Goal: Find specific page/section: Find specific page/section

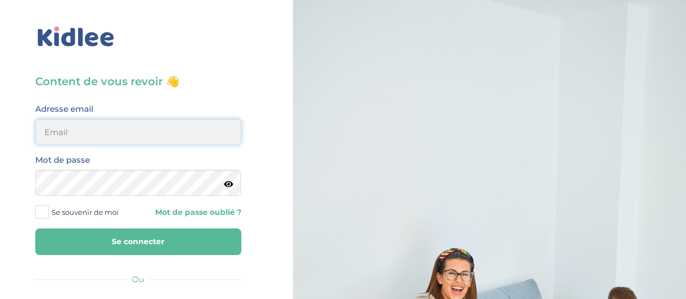
type input "clem.mordacq@gmail.com"
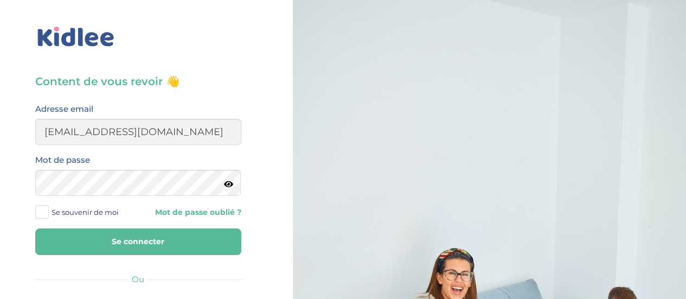
click at [158, 239] on button "Se connecter" at bounding box center [138, 241] width 206 height 27
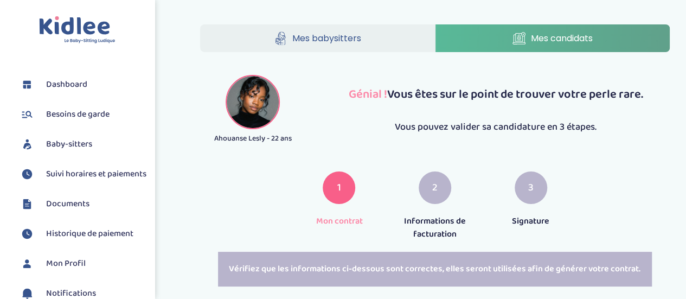
click at [70, 173] on span "Suivi horaires et paiements" at bounding box center [96, 174] width 100 height 13
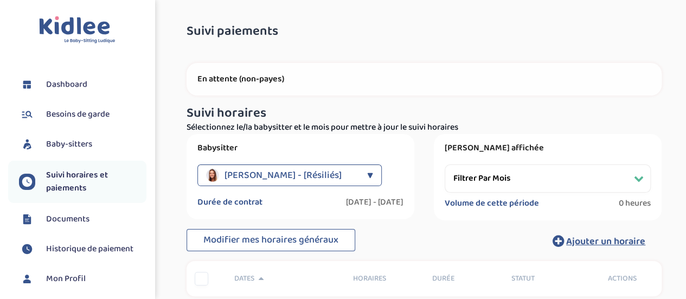
select select
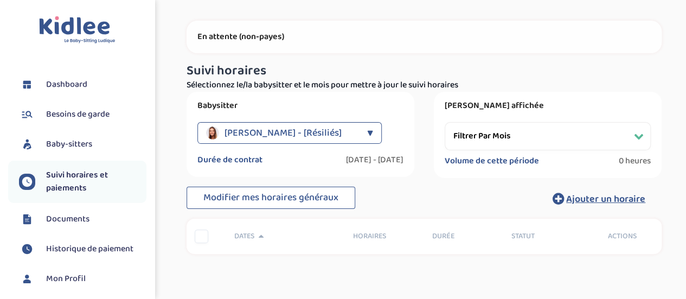
scroll to position [41, 0]
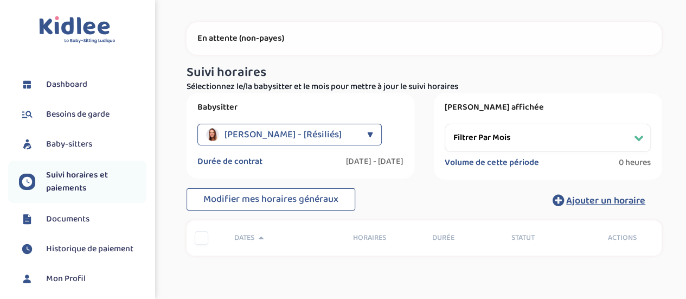
click at [73, 146] on span "Baby-sitters" at bounding box center [69, 144] width 46 height 13
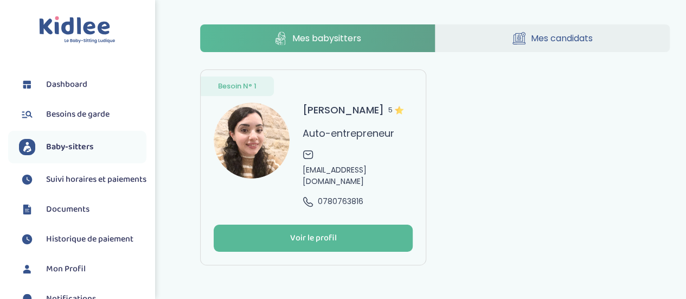
click at [596, 42] on link "Mes candidats" at bounding box center [552, 38] width 234 height 28
